Goal: Information Seeking & Learning: Learn about a topic

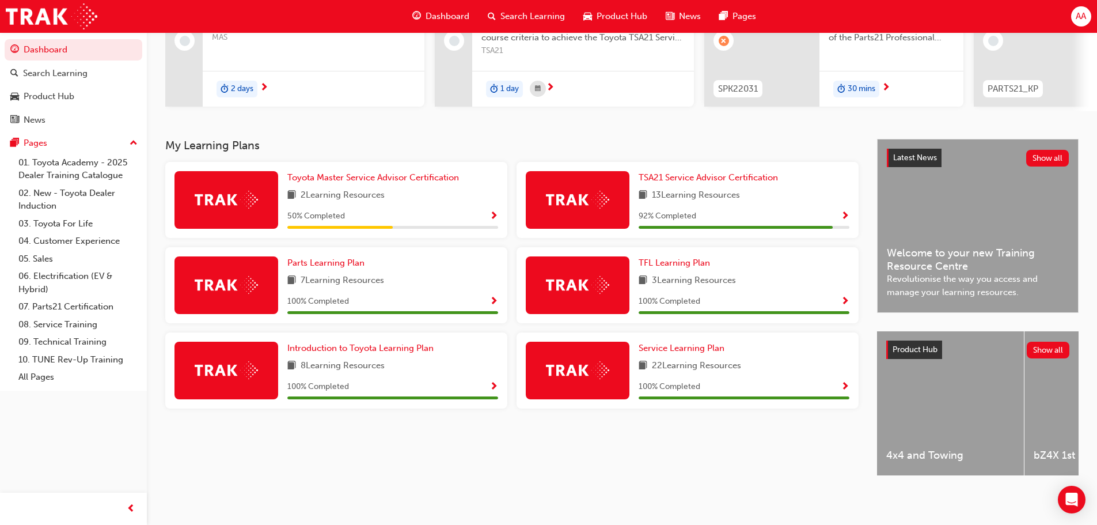
scroll to position [103, 0]
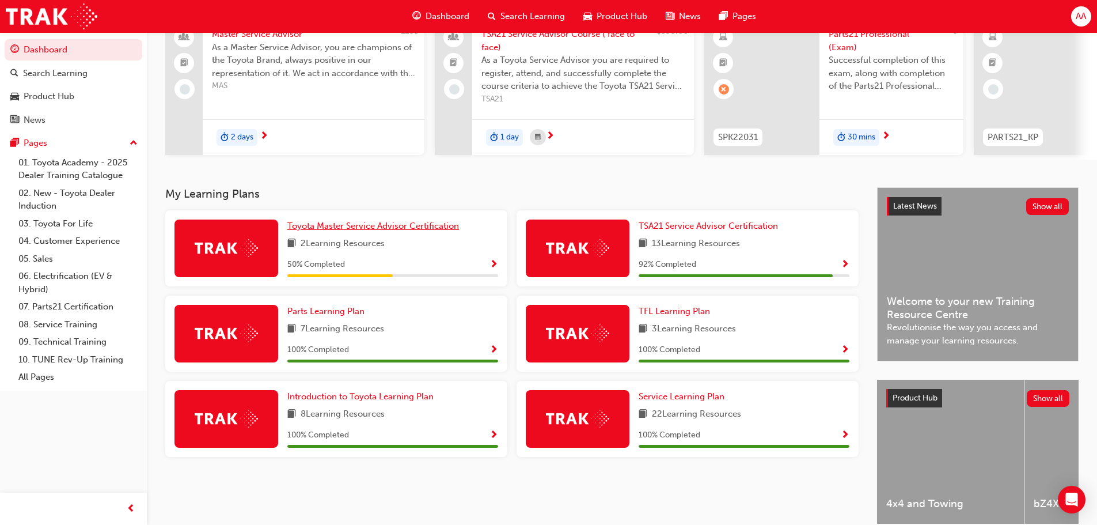
click at [422, 228] on span "Toyota Master Service Advisor Certification" at bounding box center [373, 226] width 172 height 10
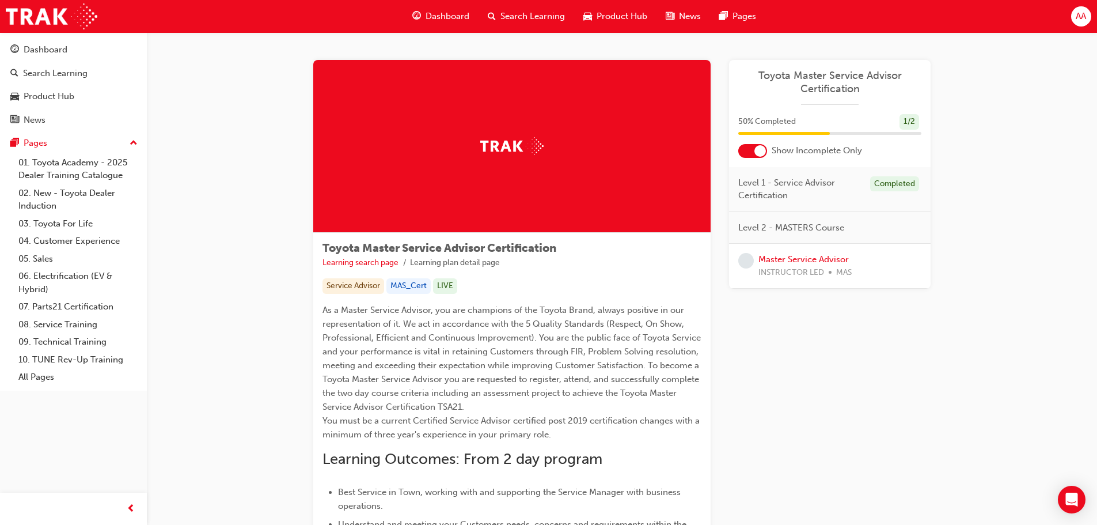
click at [510, 18] on span "Search Learning" at bounding box center [533, 16] width 65 height 13
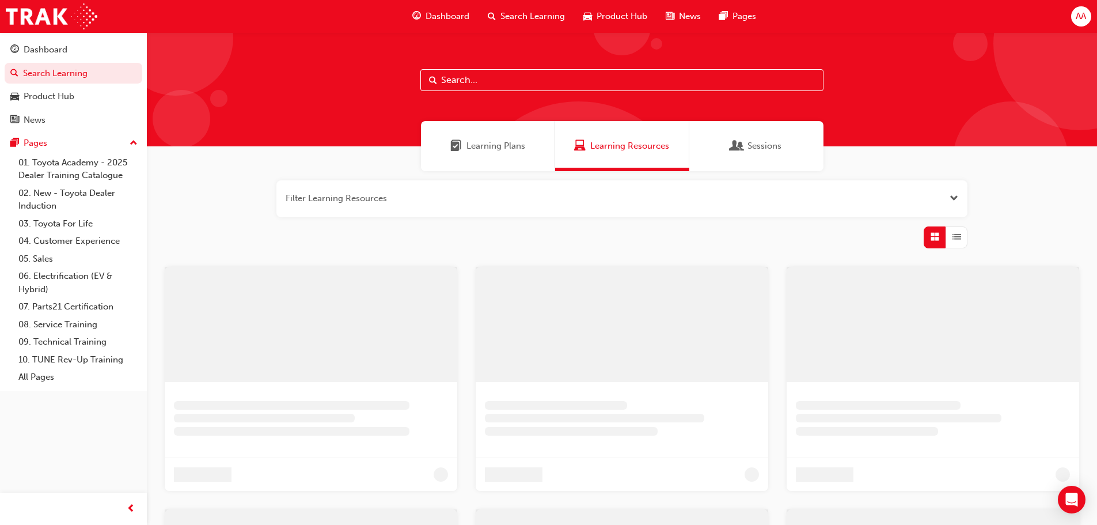
click at [490, 81] on input "text" at bounding box center [622, 80] width 403 height 22
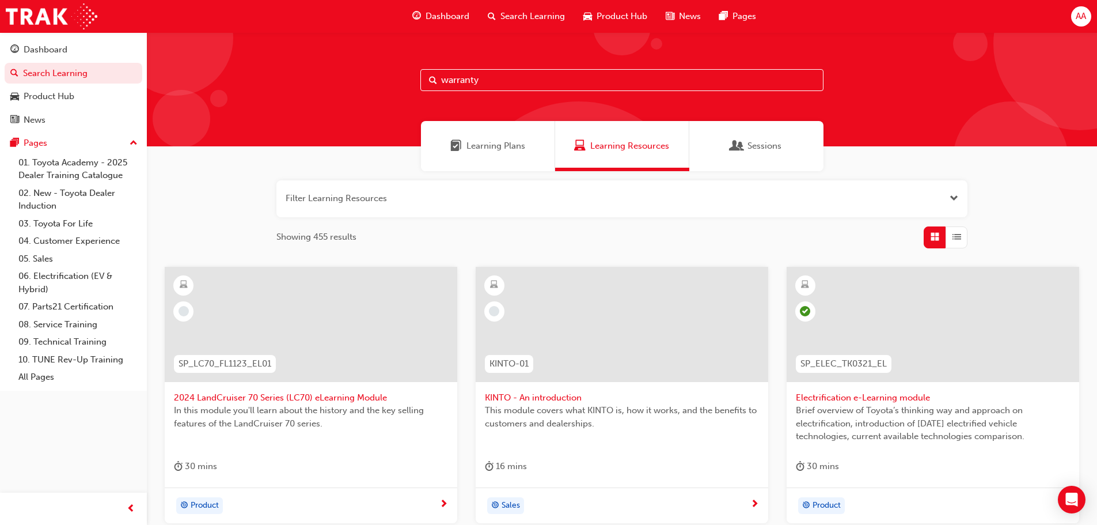
type input "warranty"
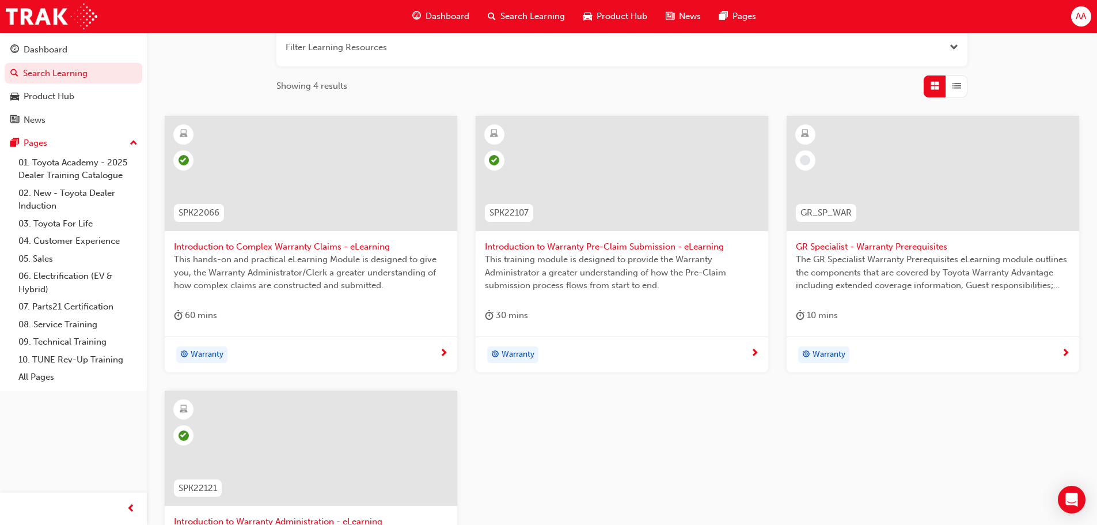
scroll to position [173, 0]
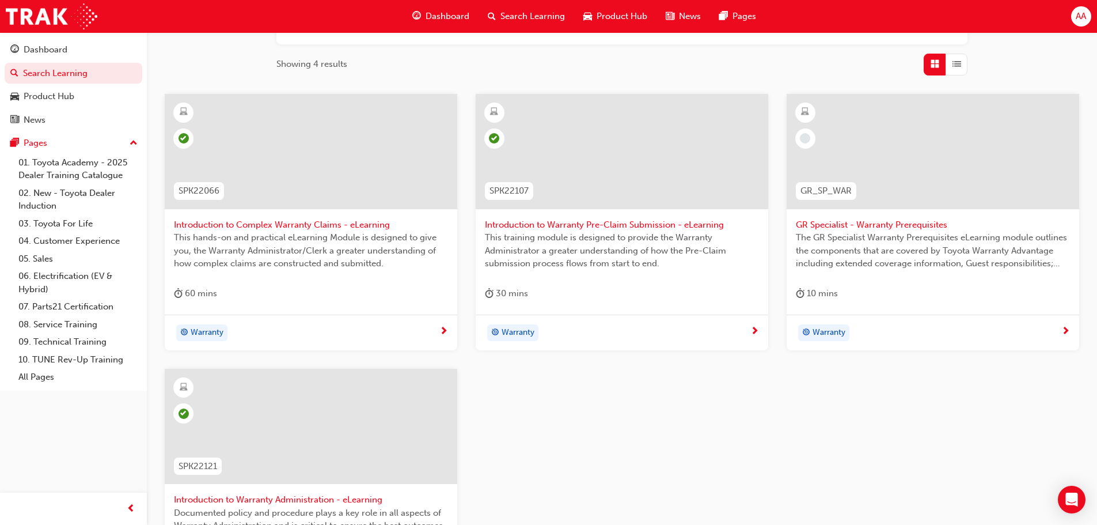
click at [301, 338] on div "Warranty" at bounding box center [307, 332] width 266 height 17
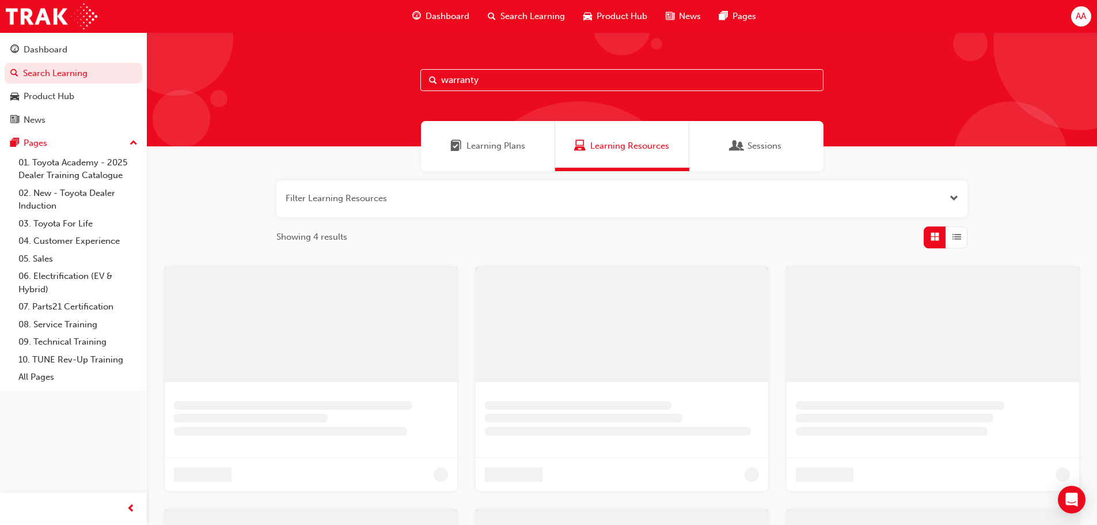
scroll to position [173, 0]
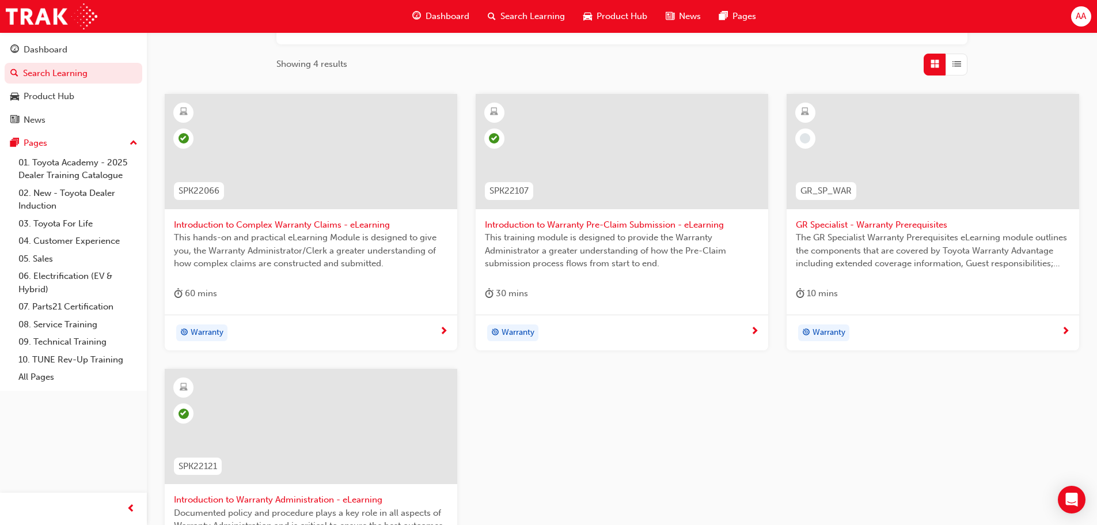
click at [579, 338] on div "Warranty" at bounding box center [618, 332] width 266 height 17
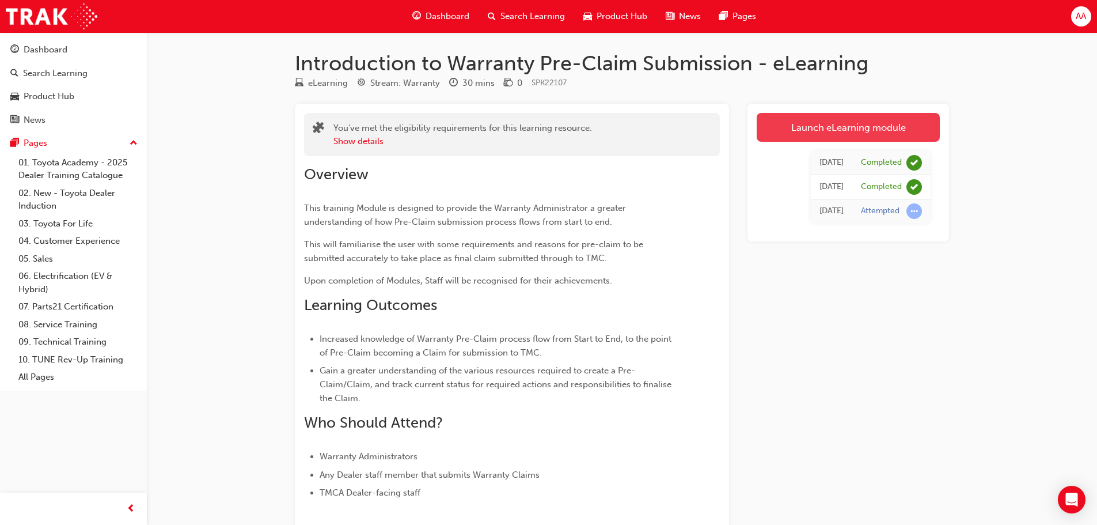
click at [834, 135] on link "Launch eLearning module" at bounding box center [848, 127] width 183 height 29
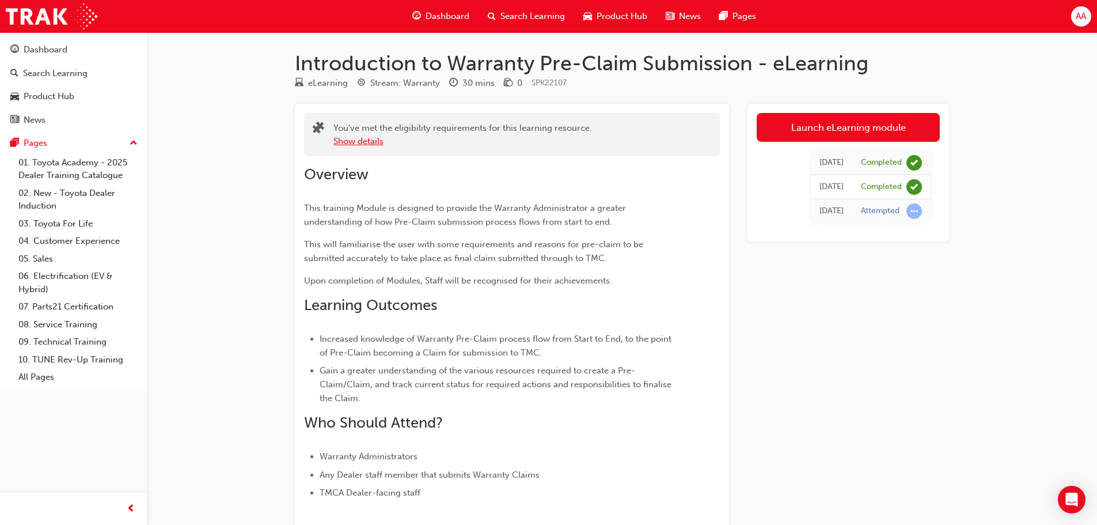
click at [351, 141] on button "Show details" at bounding box center [359, 141] width 50 height 13
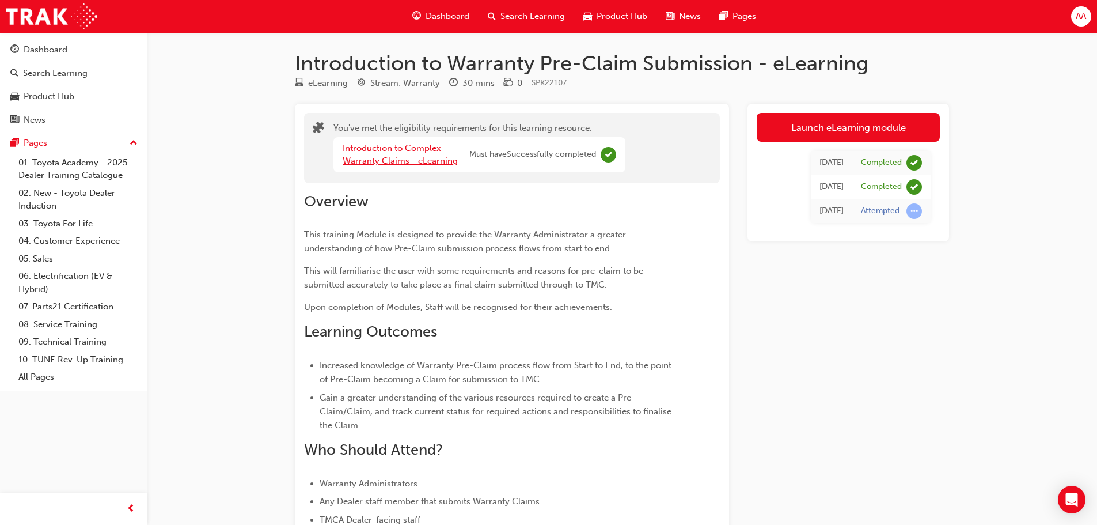
click at [414, 149] on link "Introduction to Complex Warranty Claims - eLearning" at bounding box center [400, 155] width 115 height 24
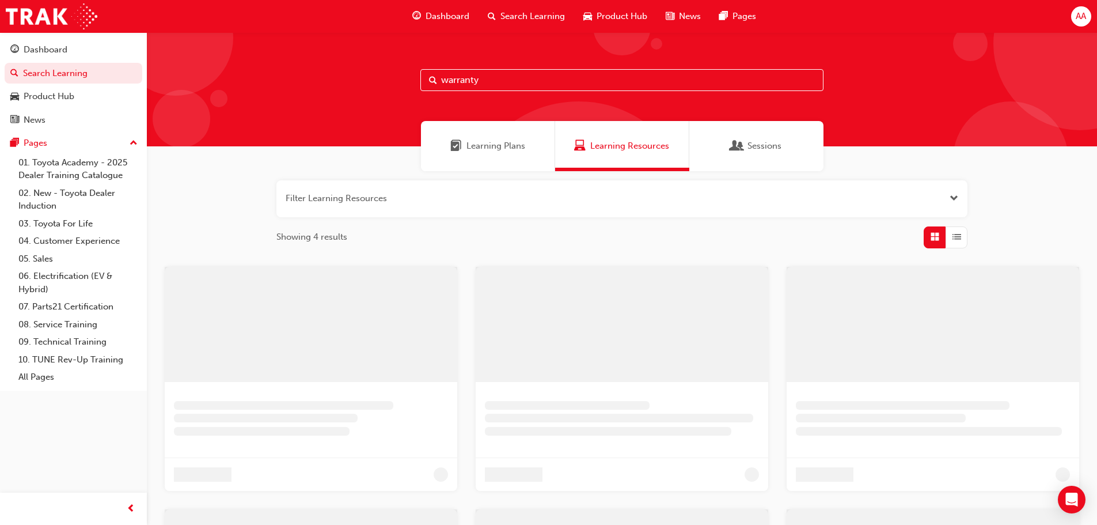
scroll to position [173, 0]
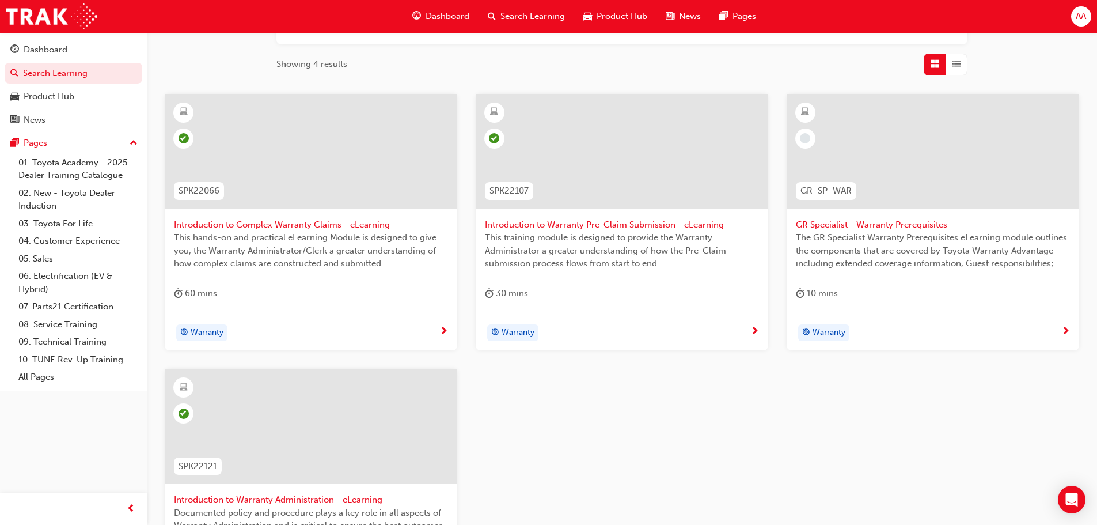
click at [933, 283] on div "GR Specialist - Warranty Prerequisites The GR Specialist Warranty Prerequisites…" at bounding box center [933, 204] width 293 height 221
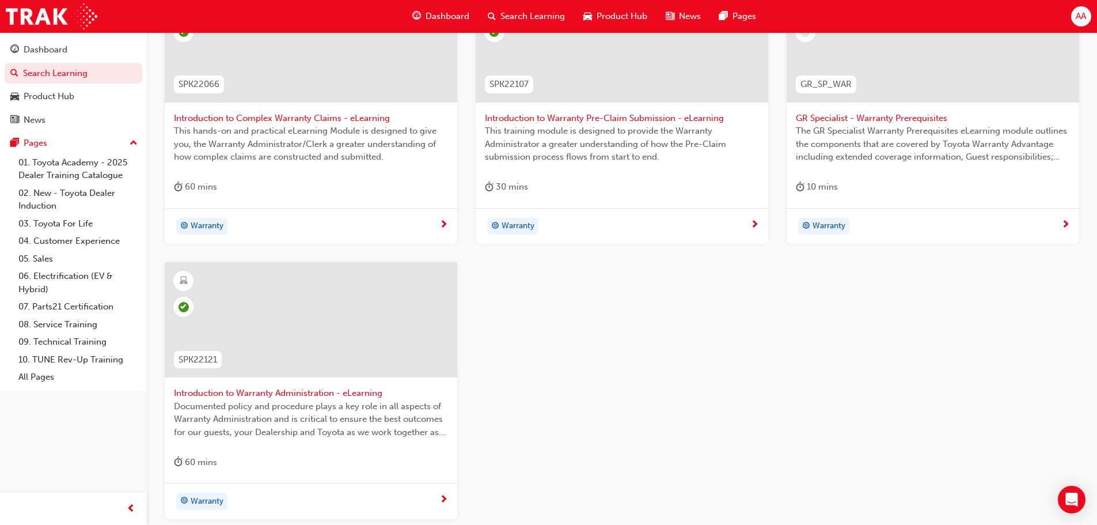
scroll to position [288, 0]
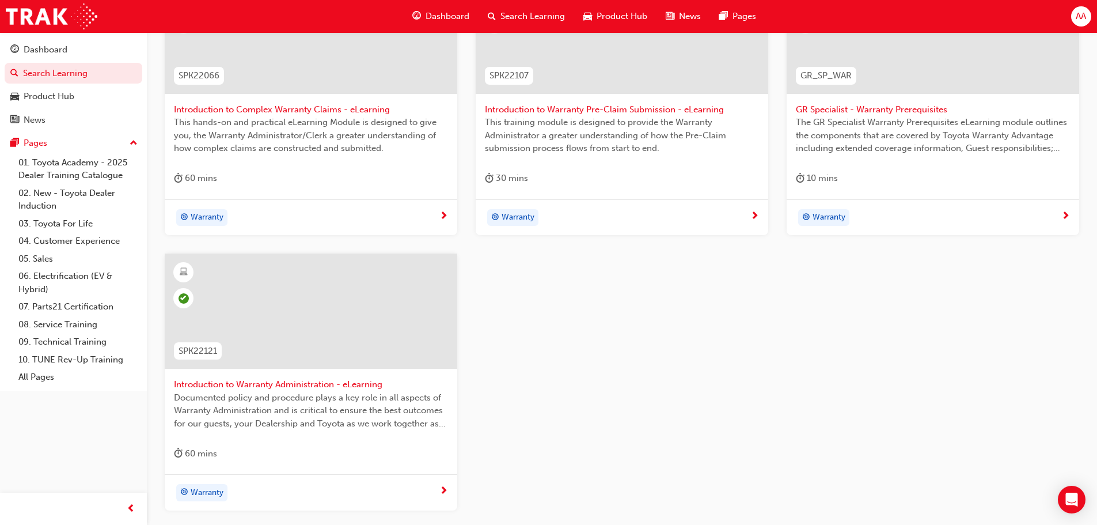
click at [392, 325] on div at bounding box center [311, 310] width 293 height 115
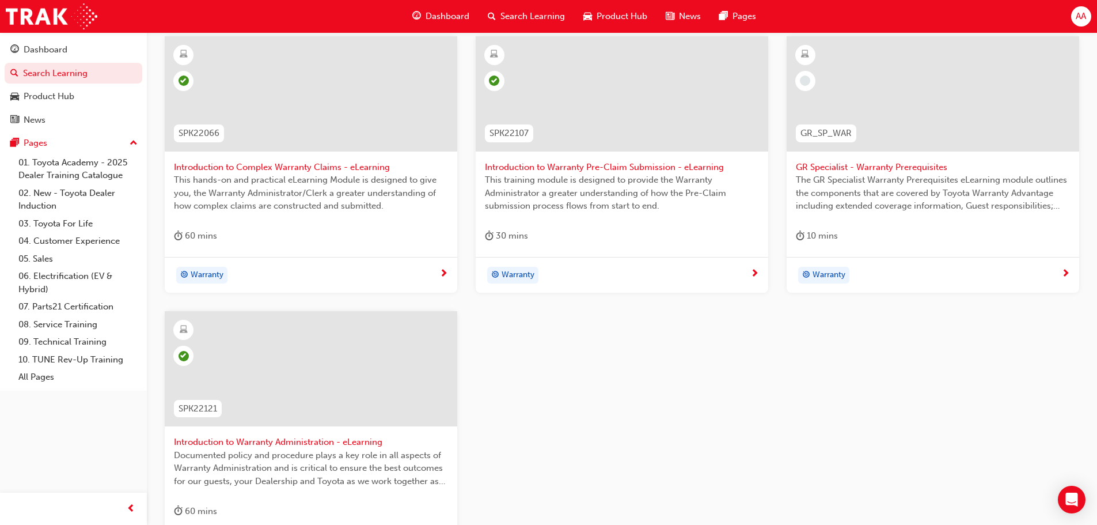
click at [959, 230] on div "10 mins" at bounding box center [933, 238] width 274 height 19
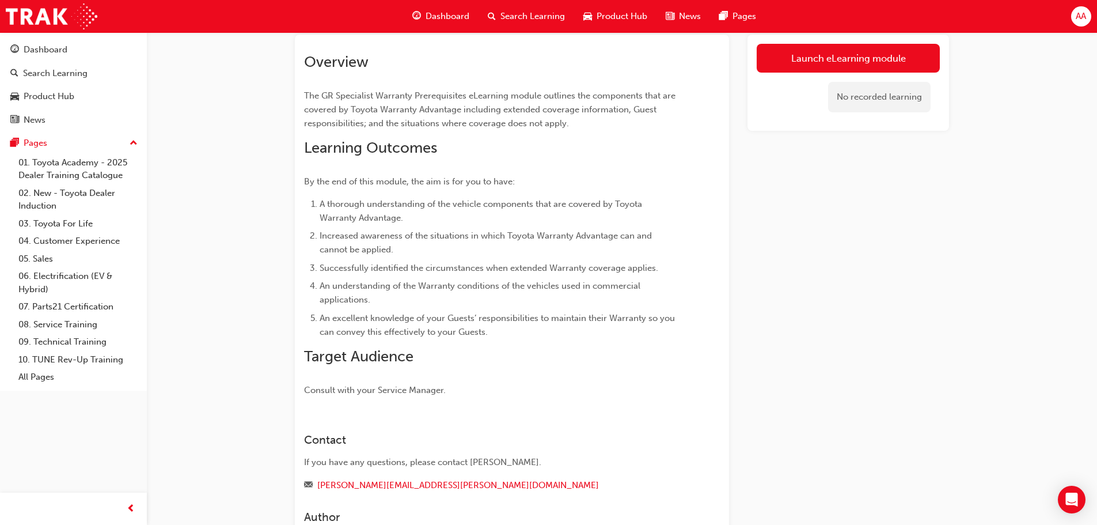
scroll to position [59, 0]
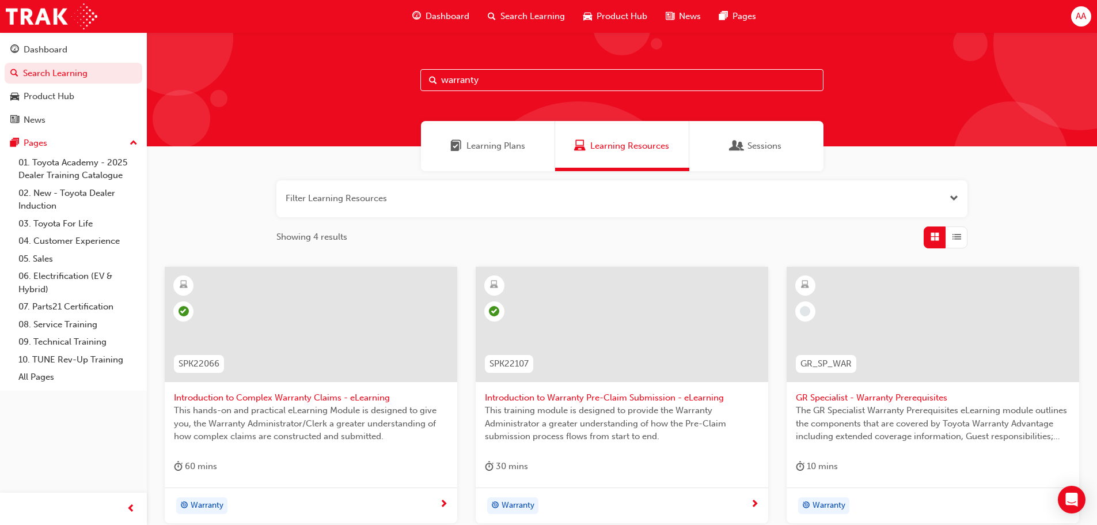
click at [484, 152] on span "Learning Plans" at bounding box center [496, 145] width 59 height 13
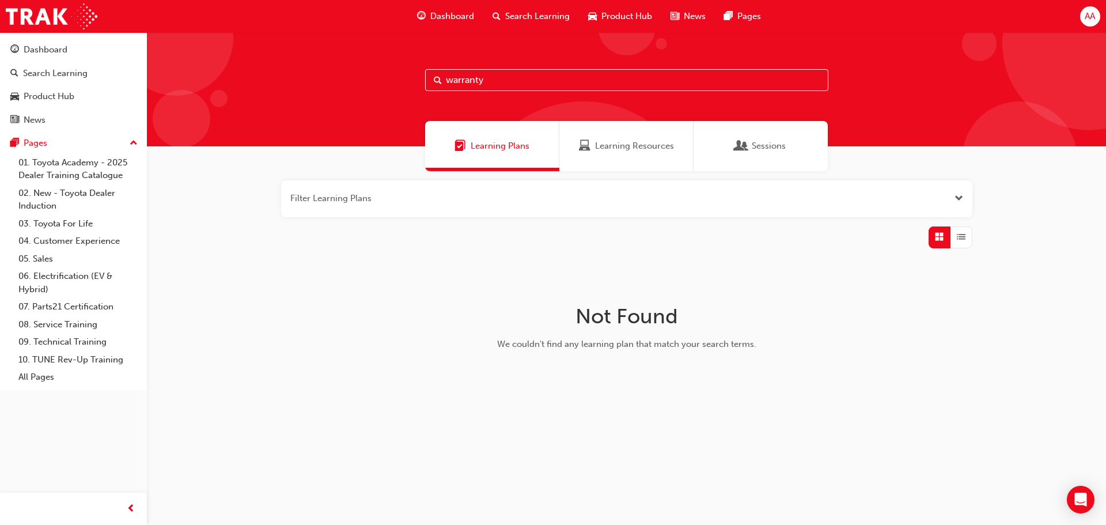
click at [614, 143] on span "Learning Resources" at bounding box center [634, 145] width 79 height 13
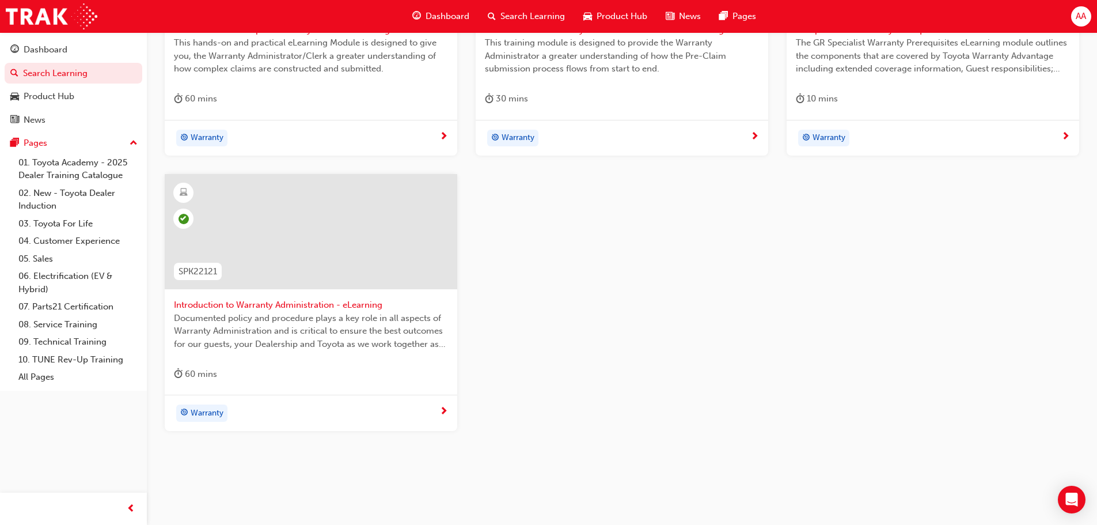
scroll to position [385, 0]
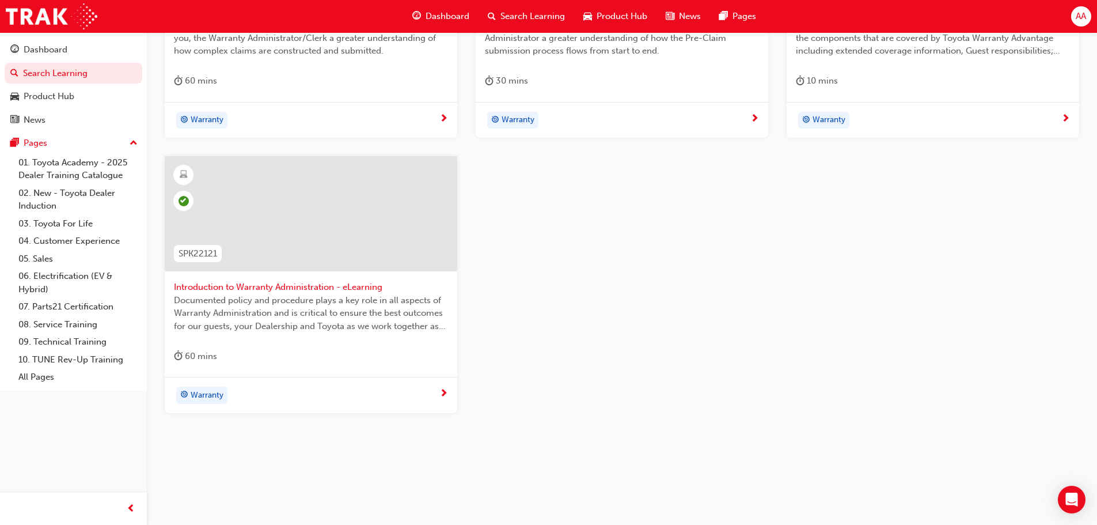
click at [430, 8] on div "Dashboard" at bounding box center [440, 17] width 75 height 24
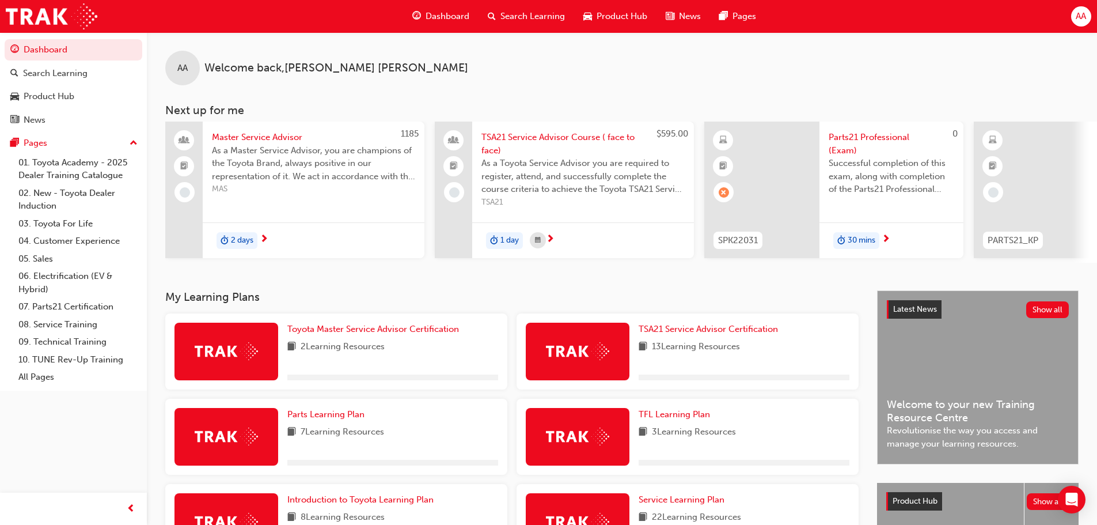
click at [419, 352] on div "2 Learning Resources" at bounding box center [392, 347] width 211 height 14
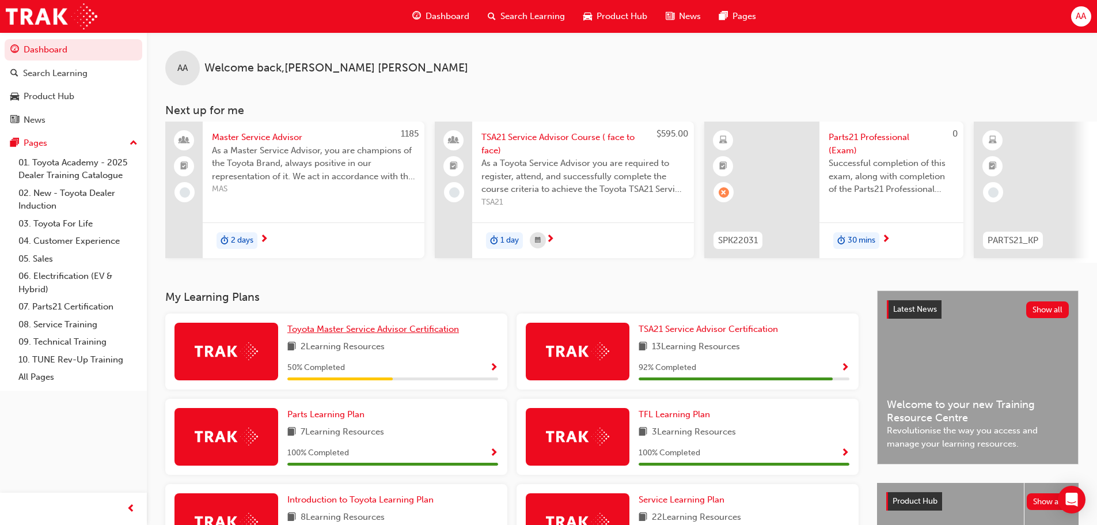
click at [416, 334] on span "Toyota Master Service Advisor Certification" at bounding box center [373, 329] width 172 height 10
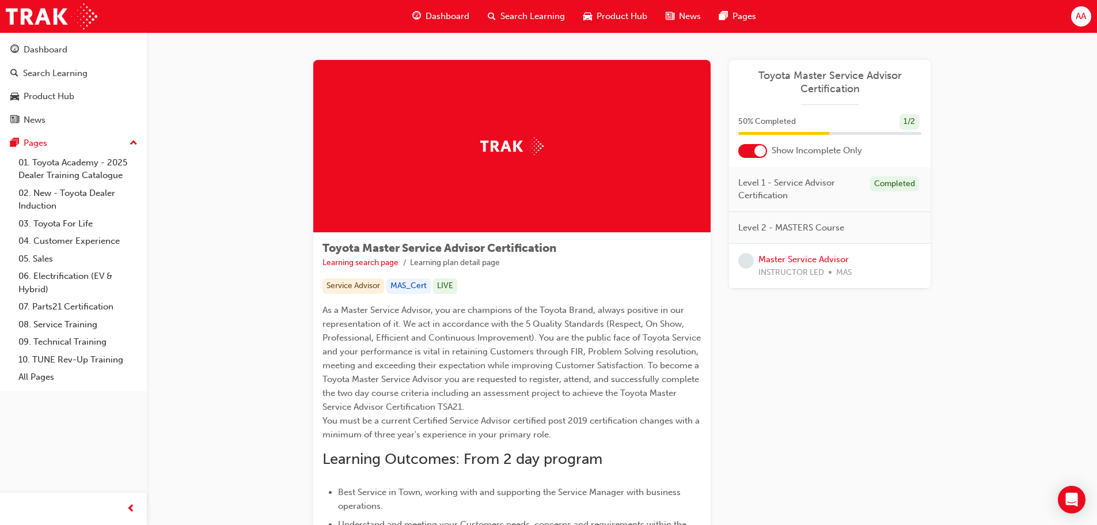
click at [758, 147] on div at bounding box center [761, 151] width 12 height 12
